Goal: Task Accomplishment & Management: Use online tool/utility

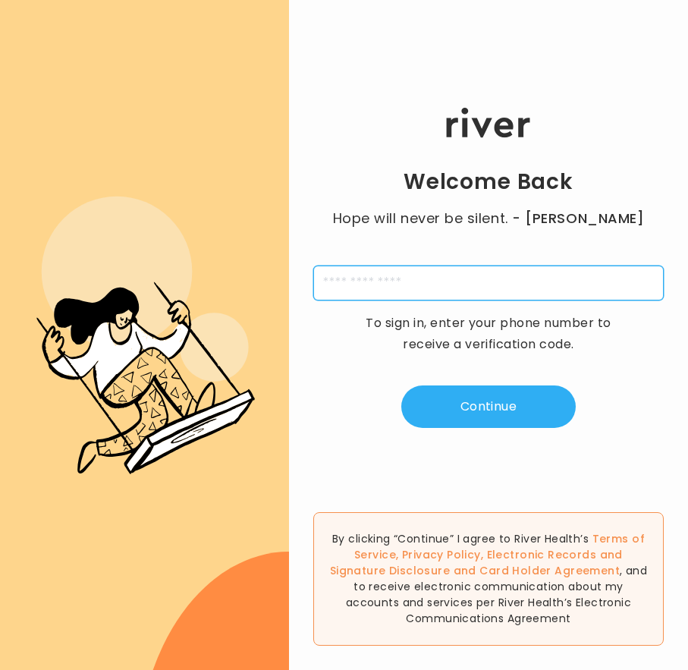
click at [450, 298] on input "tel" at bounding box center [488, 282] width 350 height 35
type input "**********"
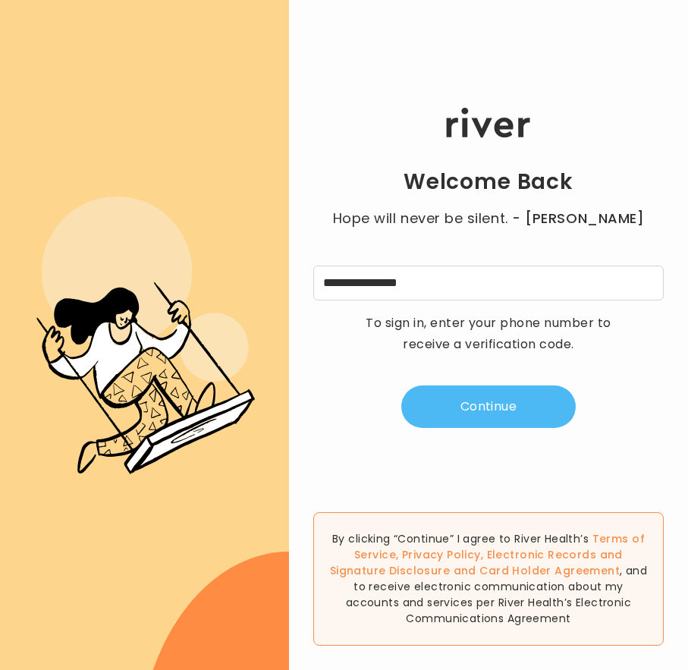
click at [480, 396] on button "Continue" at bounding box center [488, 406] width 174 height 42
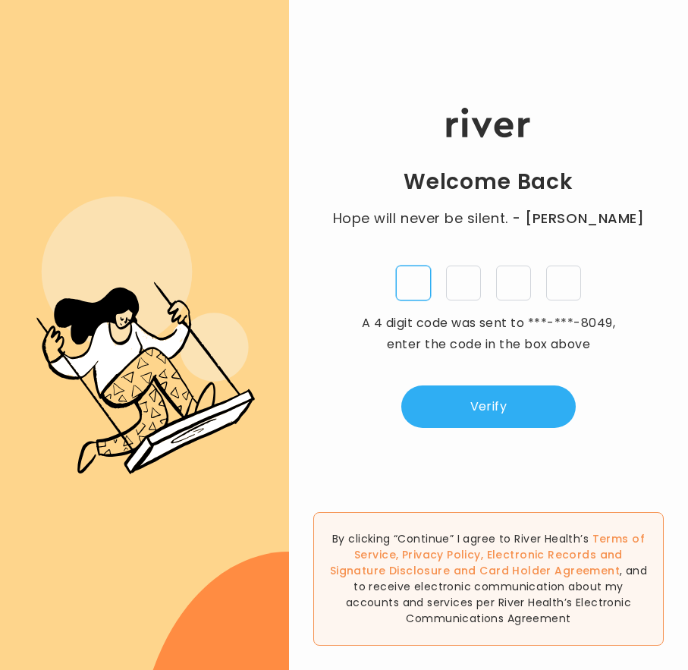
type input "*"
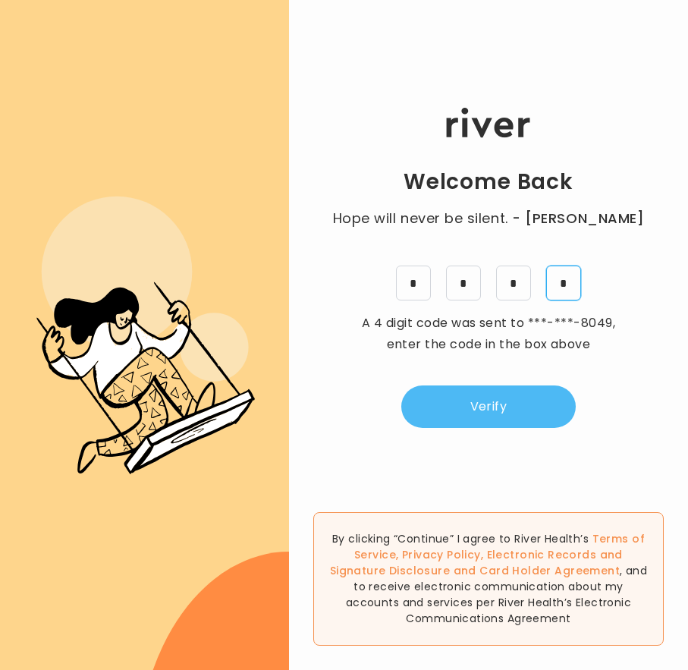
type input "*"
click at [513, 410] on button "Verify" at bounding box center [488, 406] width 174 height 42
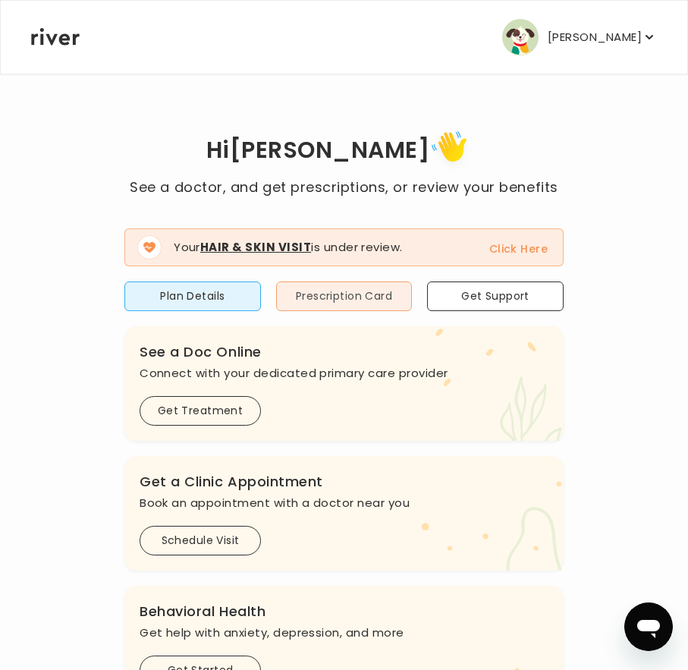
click at [351, 300] on button "Prescription Card" at bounding box center [344, 296] width 137 height 30
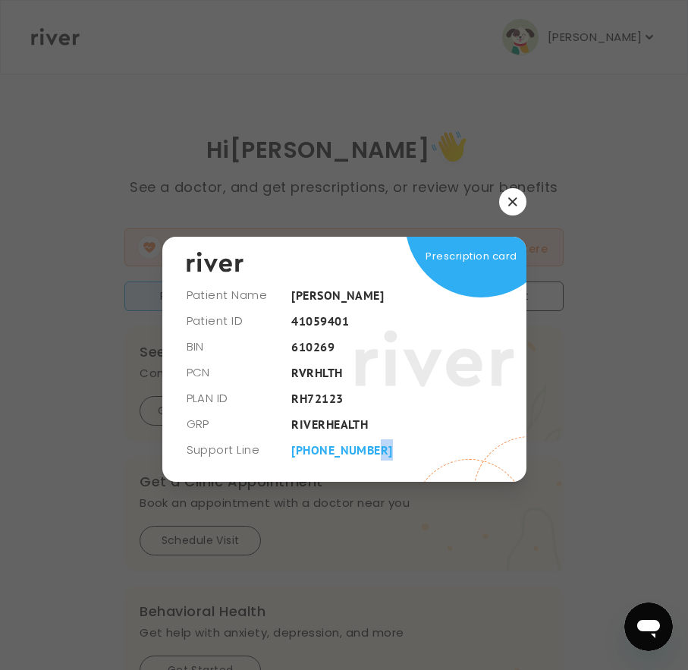
drag, startPoint x: 404, startPoint y: 454, endPoint x: 363, endPoint y: 265, distance: 193.2
click at [363, 264] on div "Patient Name [PERSON_NAME] Patient ID [MEDICAL_RECORD_NUMBER] BIN 610269 PCN RV…" at bounding box center [344, 359] width 364 height 245
drag, startPoint x: 182, startPoint y: 272, endPoint x: 350, endPoint y: 410, distance: 217.7
click at [350, 410] on div "Prescription card" at bounding box center [344, 359] width 364 height 245
drag, startPoint x: 424, startPoint y: 457, endPoint x: 360, endPoint y: 260, distance: 206.5
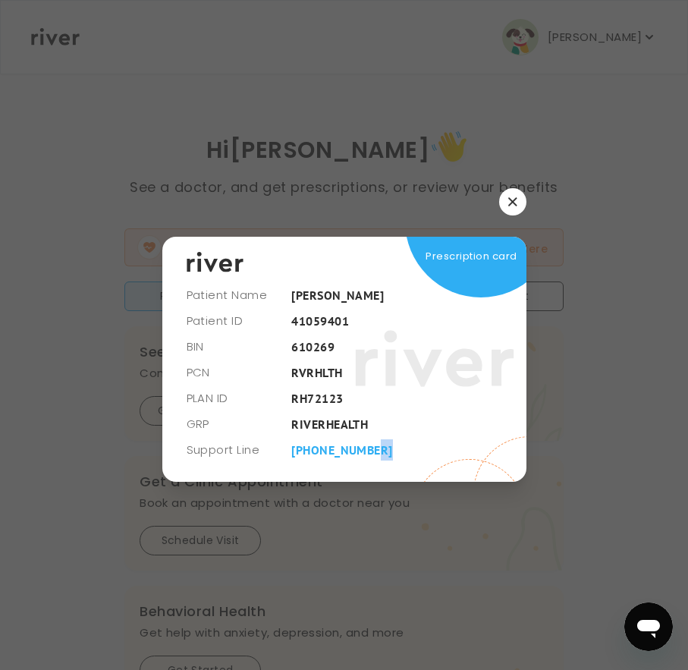
click at [360, 260] on div "Patient Name [PERSON_NAME] Patient ID [MEDICAL_RECORD_NUMBER] BIN 610269 PCN RV…" at bounding box center [344, 359] width 364 height 245
click at [203, 271] on div "Prescription card" at bounding box center [344, 359] width 364 height 245
click at [300, 347] on div "Prescription card" at bounding box center [344, 359] width 364 height 245
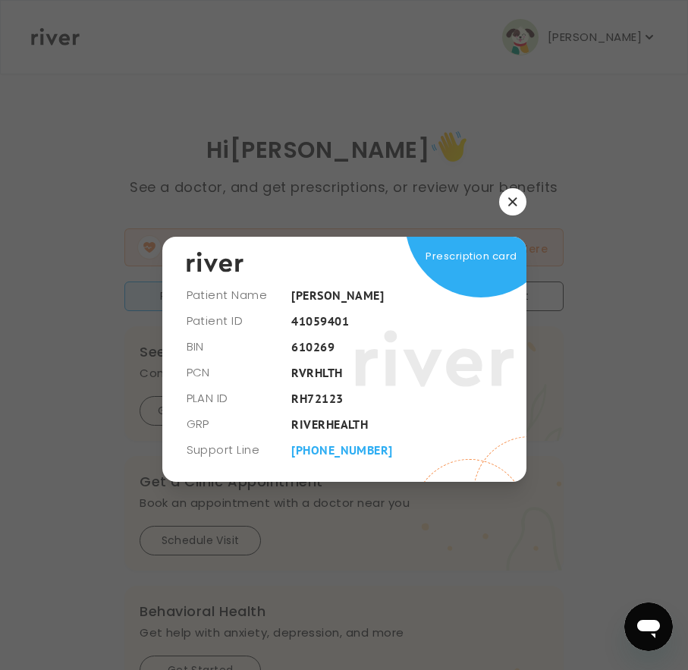
click at [355, 350] on icon at bounding box center [434, 359] width 159 height 114
drag, startPoint x: 397, startPoint y: 454, endPoint x: 397, endPoint y: 272, distance: 182.0
click at [397, 272] on div "Patient Name [PERSON_NAME] Patient ID [MEDICAL_RECORD_NUMBER] BIN 610269 PCN RV…" at bounding box center [344, 359] width 364 height 245
drag, startPoint x: 397, startPoint y: 272, endPoint x: 400, endPoint y: 451, distance: 179.8
click at [400, 451] on div "Patient Name [PERSON_NAME] Patient ID [MEDICAL_RECORD_NUMBER] BIN 610269 PCN RV…" at bounding box center [344, 359] width 364 height 245
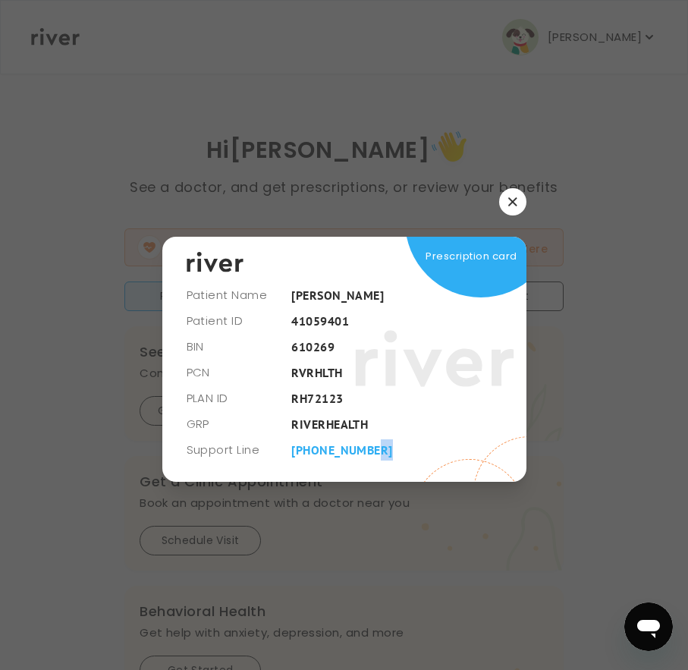
drag, startPoint x: 400, startPoint y: 451, endPoint x: 228, endPoint y: 281, distance: 242.9
click at [228, 281] on div "Patient Name [PERSON_NAME] Patient ID [MEDICAL_RECORD_NUMBER] BIN 610269 PCN RV…" at bounding box center [344, 359] width 364 height 245
drag, startPoint x: 182, startPoint y: 264, endPoint x: 386, endPoint y: 376, distance: 232.9
click at [386, 376] on div "Prescription card" at bounding box center [344, 359] width 364 height 245
drag, startPoint x: 407, startPoint y: 460, endPoint x: 267, endPoint y: 287, distance: 222.2
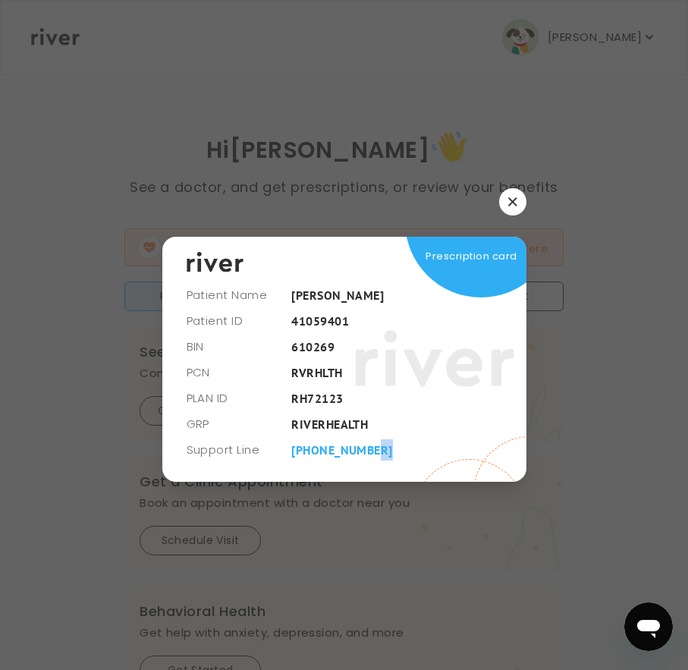
click at [268, 287] on div "Patient Name [PERSON_NAME] Patient ID [MEDICAL_RECORD_NUMBER] BIN 610269 PCN RV…" at bounding box center [344, 359] width 364 height 245
drag, startPoint x: 180, startPoint y: 248, endPoint x: 466, endPoint y: 24, distance: 363.5
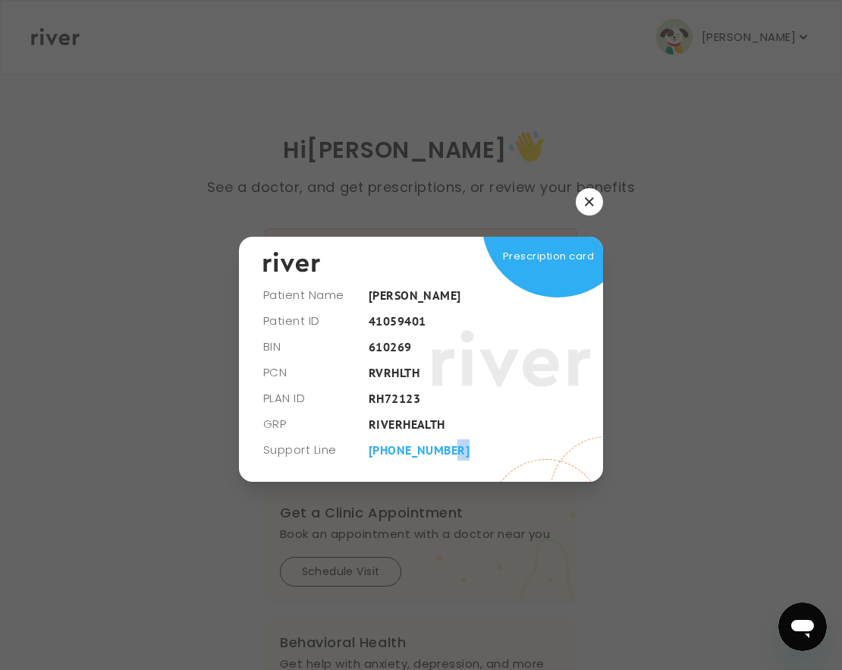
click at [595, 209] on button "button" at bounding box center [589, 201] width 27 height 27
